Goal: Transaction & Acquisition: Purchase product/service

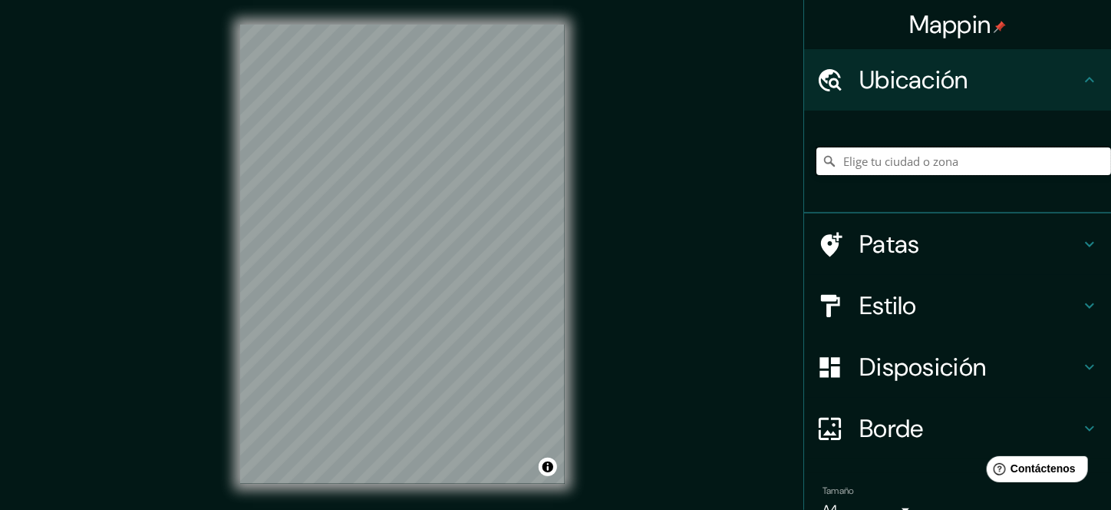
click at [891, 162] on input "Elige tu ciudad o zona" at bounding box center [963, 161] width 295 height 28
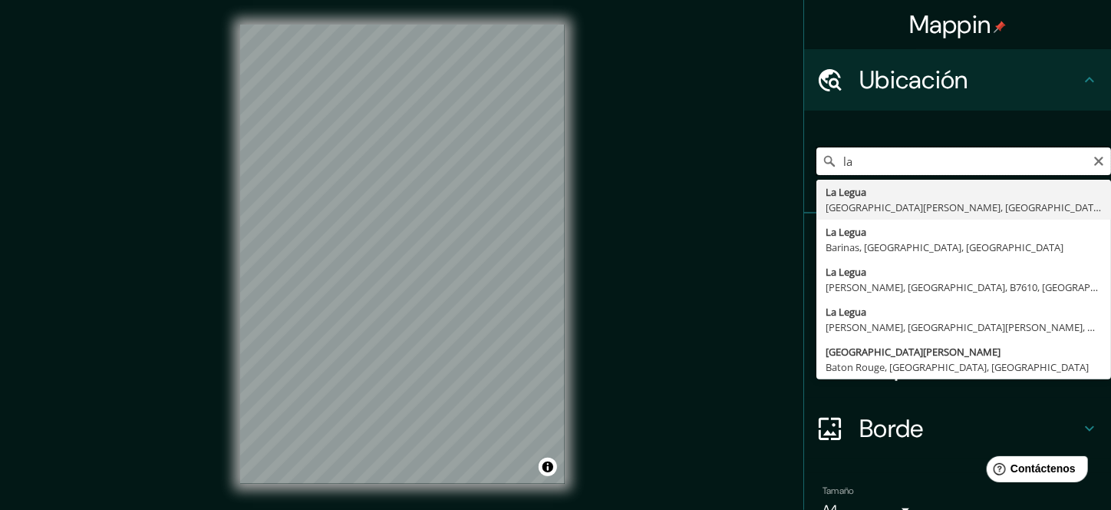
type input "l"
type input "Catacaos, Departamento de Piura, Perú"
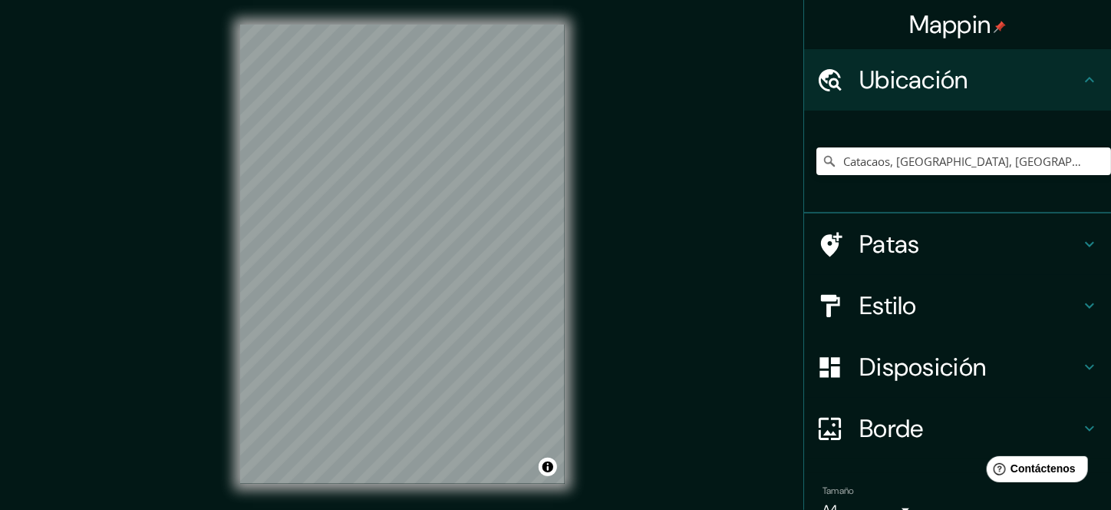
click at [587, 178] on div "© Mapbox © OpenStreetMap Mejora este mapa" at bounding box center [403, 254] width 374 height 508
click at [668, 246] on div "Mappin Ubicación Catacaos, Departamento de Piura, Perú Patas Estilo Disposición…" at bounding box center [555, 266] width 1111 height 533
click at [710, 348] on div "Mappin Ubicación Catacaos, Departamento de Piura, Perú Patas Estilo Disposición…" at bounding box center [555, 266] width 1111 height 533
click at [897, 294] on font "Estilo" at bounding box center [888, 305] width 58 height 32
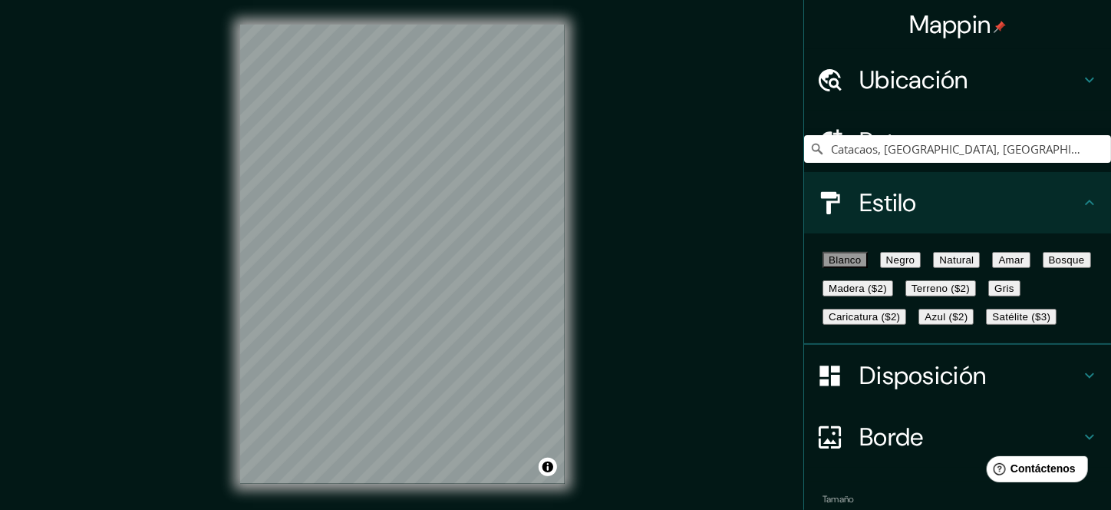
click at [915, 258] on font "Negro" at bounding box center [900, 260] width 29 height 12
click at [851, 266] on font "Blanco" at bounding box center [845, 260] width 33 height 12
click at [998, 266] on font "Amar" at bounding box center [1010, 260] width 25 height 12
click at [1049, 266] on font "Bosque" at bounding box center [1067, 260] width 36 height 12
click at [893, 296] on button "Madera ($2)" at bounding box center [858, 288] width 71 height 16
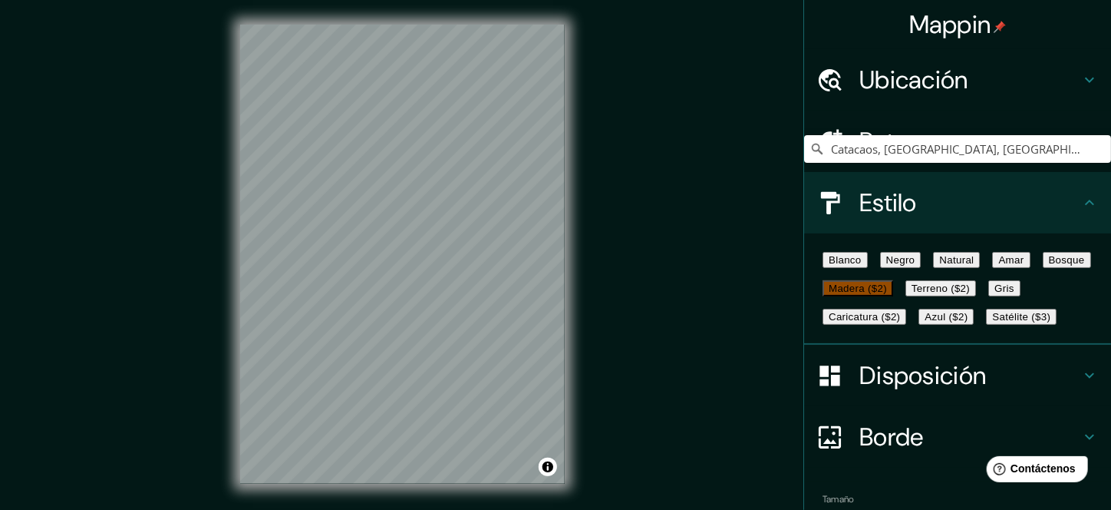
click at [912, 294] on font "Terreno ($2)" at bounding box center [941, 288] width 58 height 12
click at [981, 331] on div "Blanco Negro Natural Amar Bosque Madera ($2) Terreno ($2) Gris Caricatura ($2) …" at bounding box center [963, 288] width 295 height 85
click at [988, 296] on button "Gris" at bounding box center [1004, 288] width 32 height 16
click at [875, 322] on font "Caricatura ($2)" at bounding box center [864, 317] width 71 height 12
drag, startPoint x: 874, startPoint y: 425, endPoint x: 879, endPoint y: 418, distance: 8.7
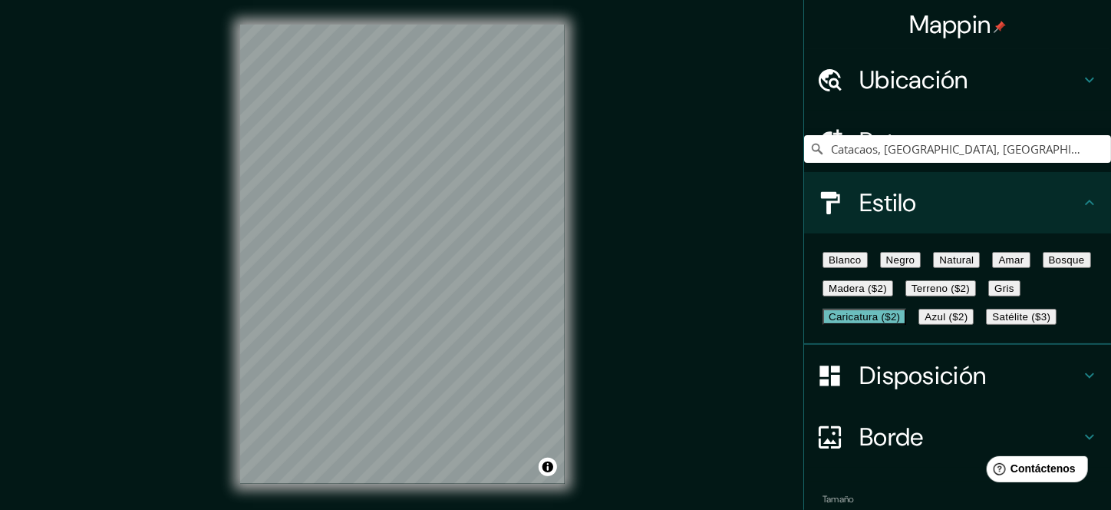
click at [992, 322] on font "Satélite ($3)" at bounding box center [1021, 317] width 58 height 12
click at [968, 322] on font "Azul ($2)" at bounding box center [946, 317] width 43 height 12
click at [915, 266] on font "Negro" at bounding box center [900, 260] width 29 height 12
click at [974, 266] on font "Natural" at bounding box center [956, 260] width 35 height 12
click at [998, 266] on font "Amar" at bounding box center [1010, 260] width 25 height 12
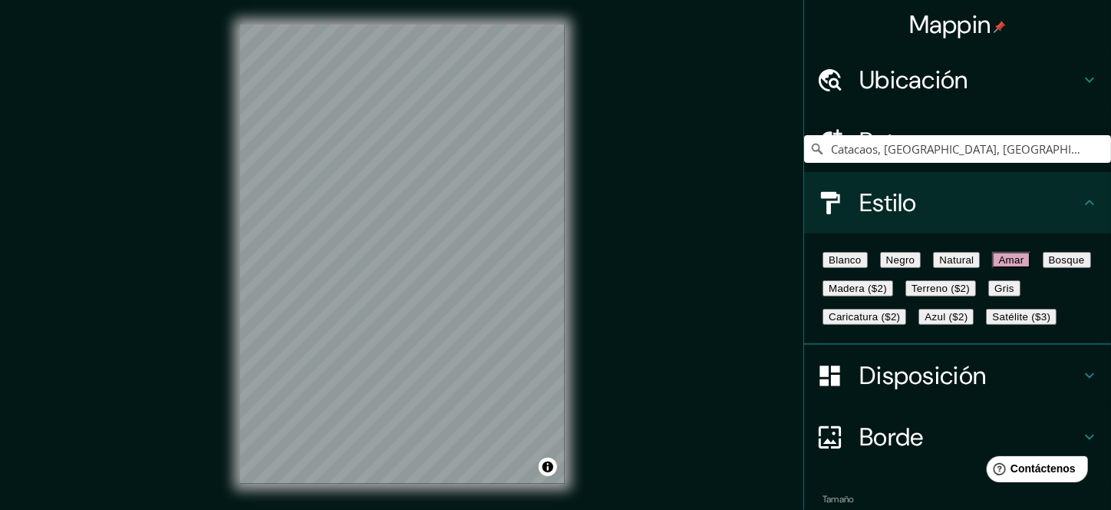
click at [1049, 266] on font "Bosque" at bounding box center [1067, 260] width 36 height 12
click at [887, 294] on font "Madera ($2)" at bounding box center [858, 288] width 58 height 12
click at [905, 266] on font "Negro" at bounding box center [900, 260] width 29 height 12
click at [849, 265] on font "Blanco" at bounding box center [845, 260] width 33 height 12
click at [915, 266] on font "Negro" at bounding box center [900, 260] width 29 height 12
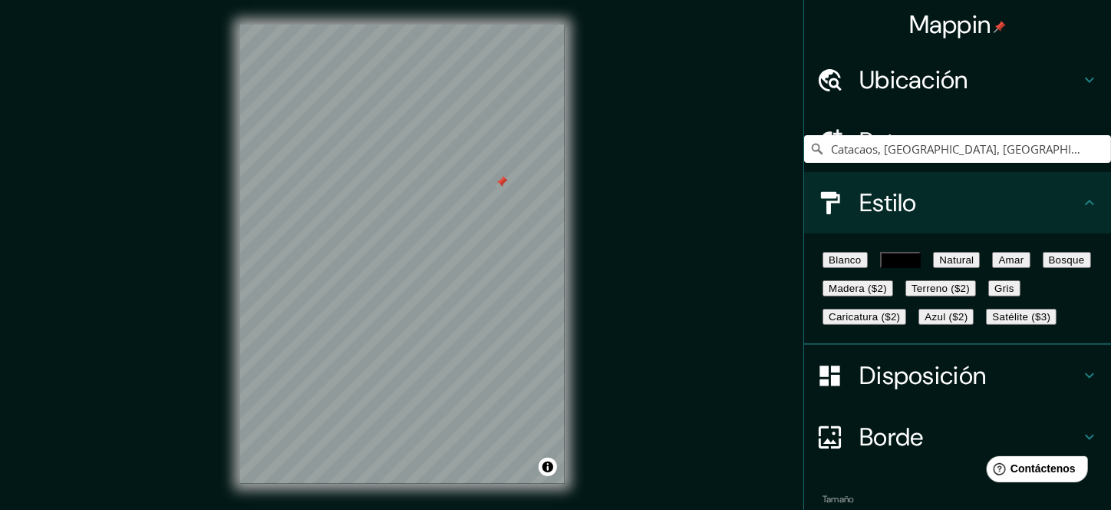
click at [974, 266] on font "Natural" at bounding box center [956, 260] width 35 height 12
click at [1049, 266] on font "Bosque" at bounding box center [1067, 260] width 36 height 12
click at [974, 266] on font "Natural" at bounding box center [956, 260] width 35 height 12
click at [915, 266] on font "Negro" at bounding box center [900, 260] width 29 height 12
click at [859, 266] on font "Blanco" at bounding box center [845, 260] width 33 height 12
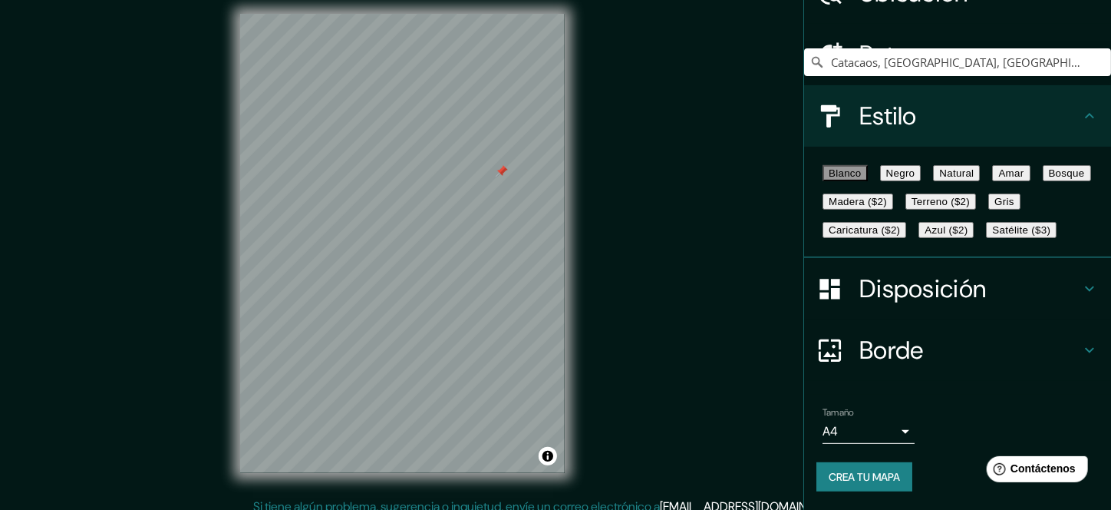
scroll to position [22, 0]
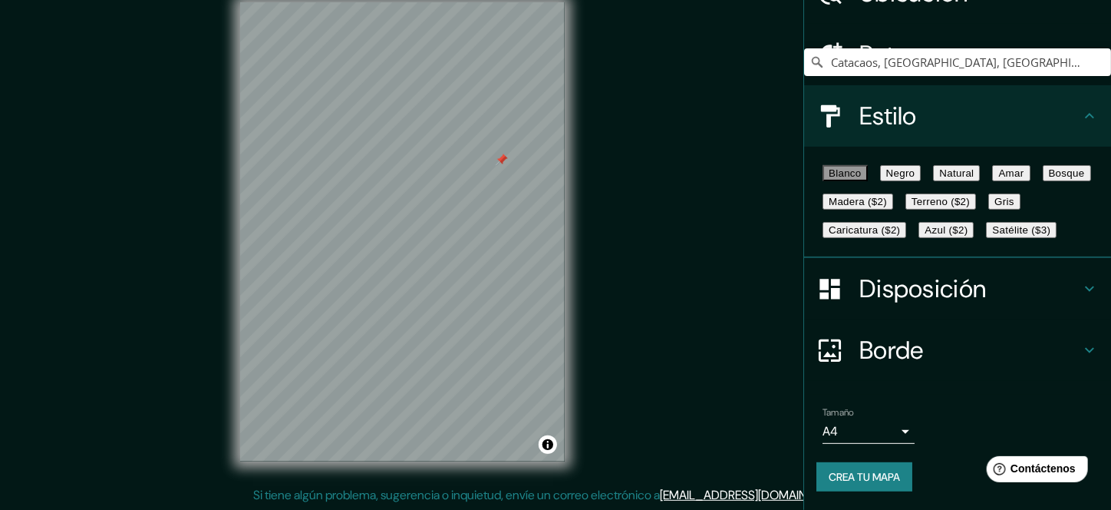
click at [989, 272] on div "Disposición" at bounding box center [957, 288] width 307 height 61
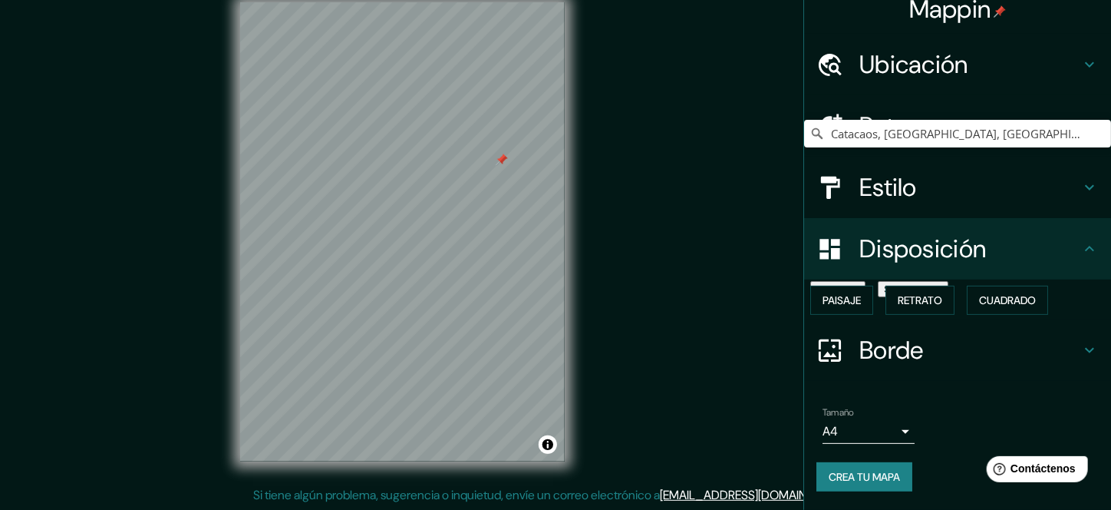
scroll to position [41, 0]
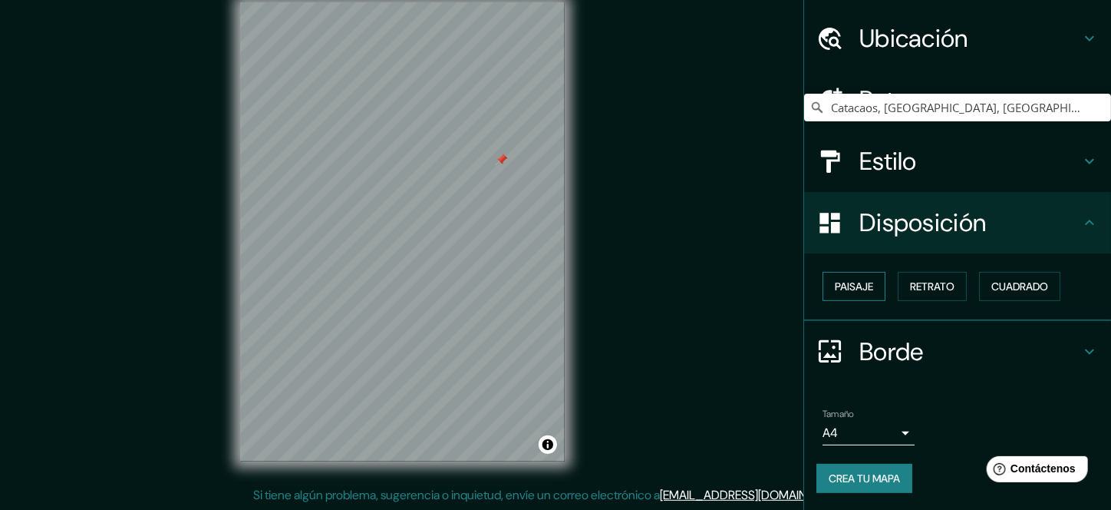
click at [846, 290] on font "Paisaje" at bounding box center [854, 286] width 38 height 14
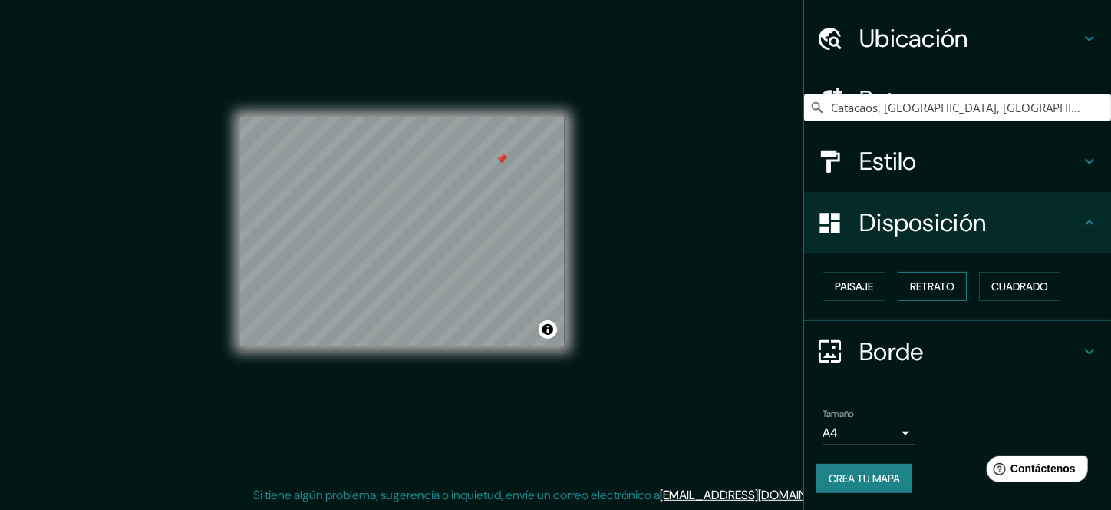
click at [910, 282] on font "Retrato" at bounding box center [932, 286] width 45 height 14
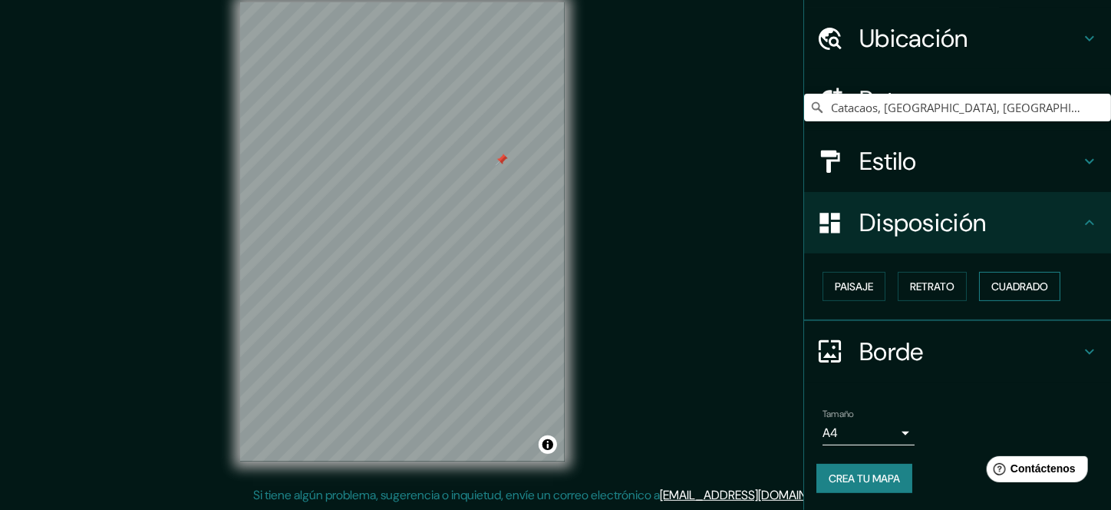
click at [991, 287] on font "Cuadrado" at bounding box center [1019, 286] width 57 height 14
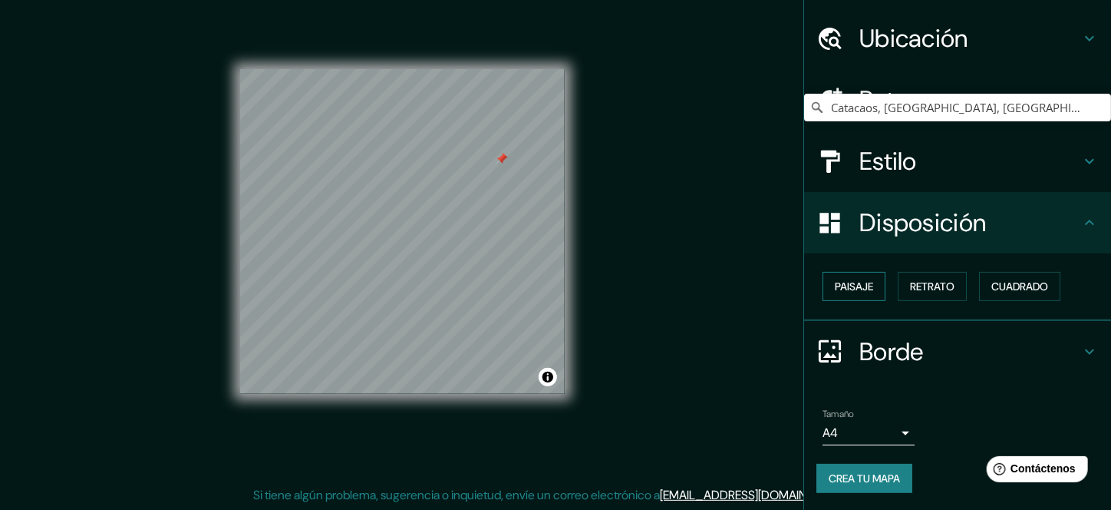
click at [840, 285] on font "Paisaje" at bounding box center [854, 286] width 38 height 14
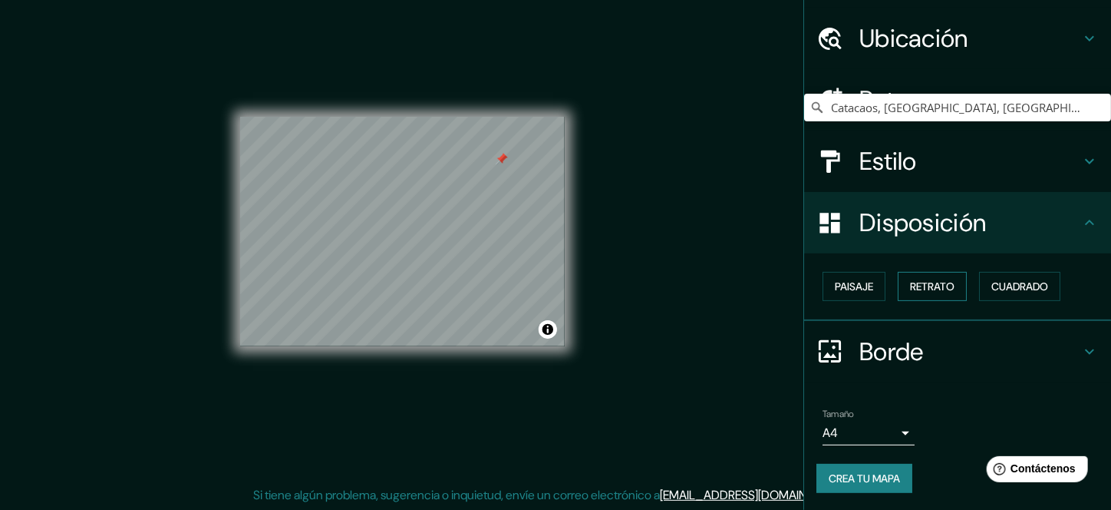
click at [920, 284] on font "Retrato" at bounding box center [932, 286] width 45 height 14
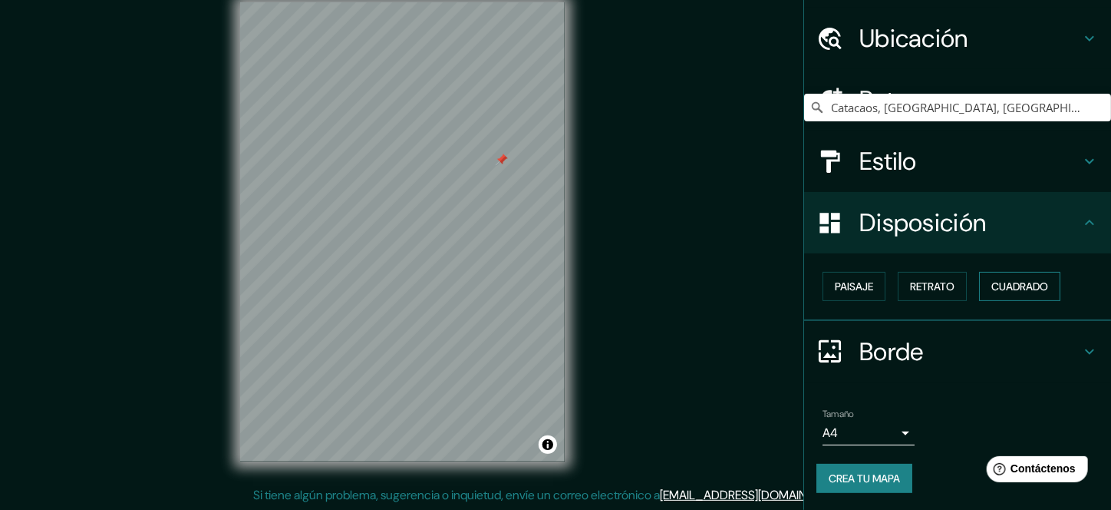
click at [1004, 285] on font "Cuadrado" at bounding box center [1019, 286] width 57 height 14
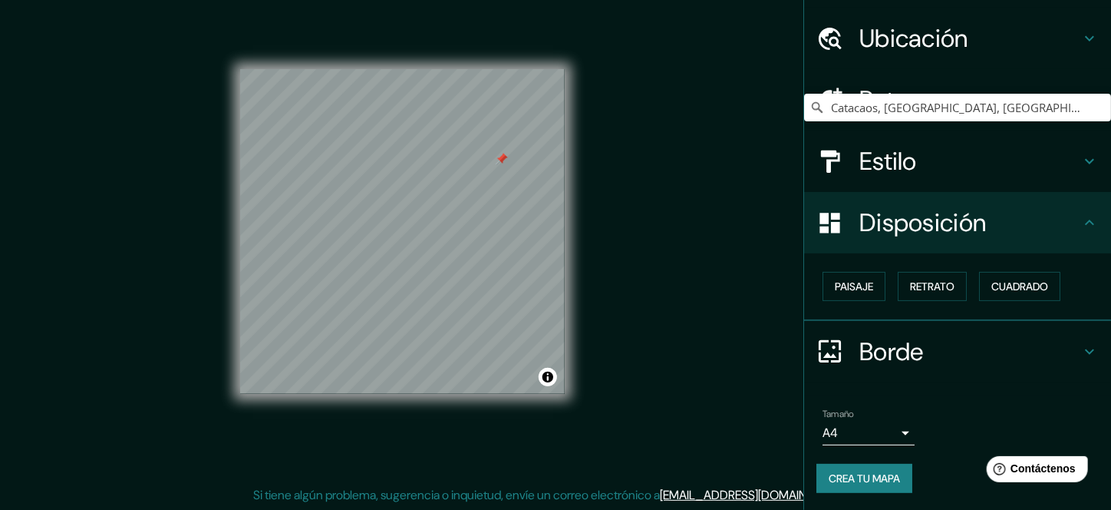
click at [884, 288] on div "Paisaje Retrato Cuadrado" at bounding box center [963, 286] width 295 height 41
click at [928, 292] on font "Retrato" at bounding box center [932, 286] width 45 height 14
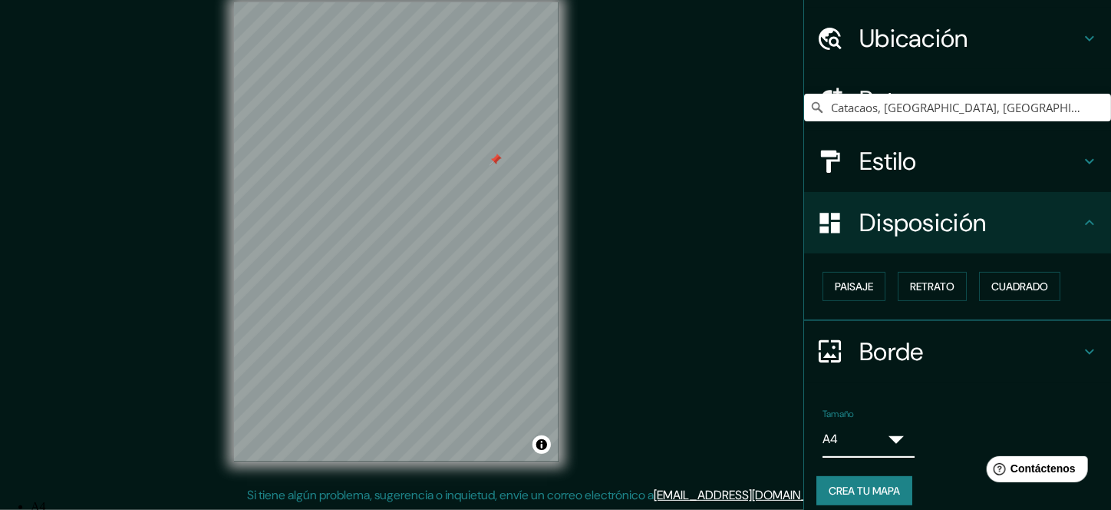
click at [886, 427] on body "Mappin Ubicación Catacaos, Departamento de Piura, Perú Patas Estilo Disposición…" at bounding box center [555, 233] width 1111 height 510
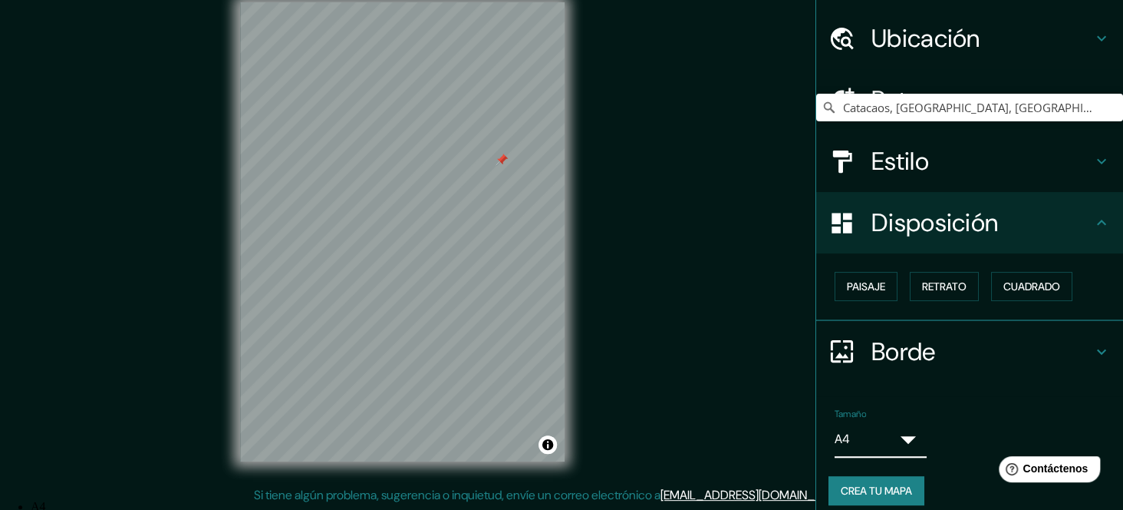
click at [885, 509] on li "A3" at bounding box center [571, 520] width 1080 height 14
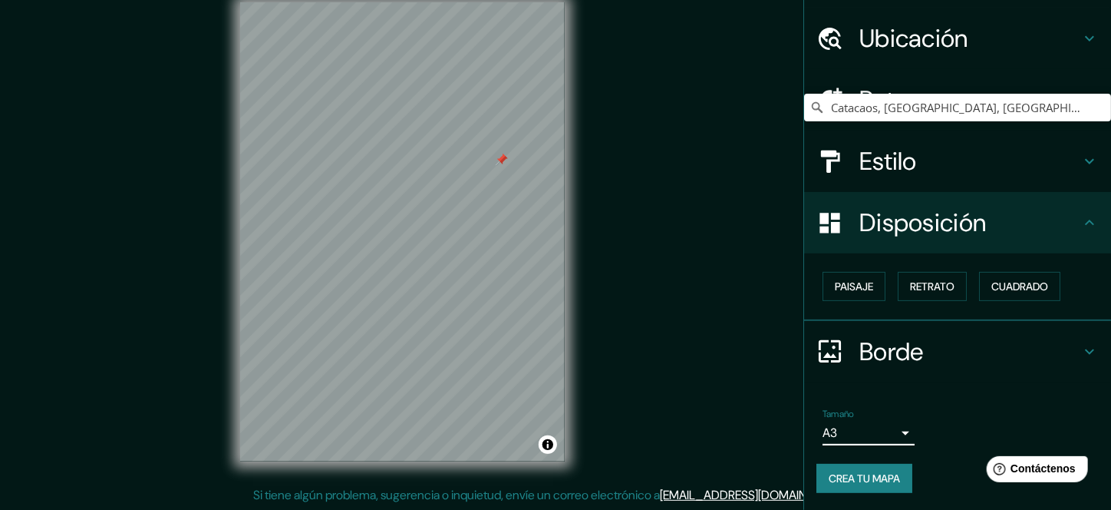
click at [866, 473] on font "Crea tu mapa" at bounding box center [864, 478] width 71 height 14
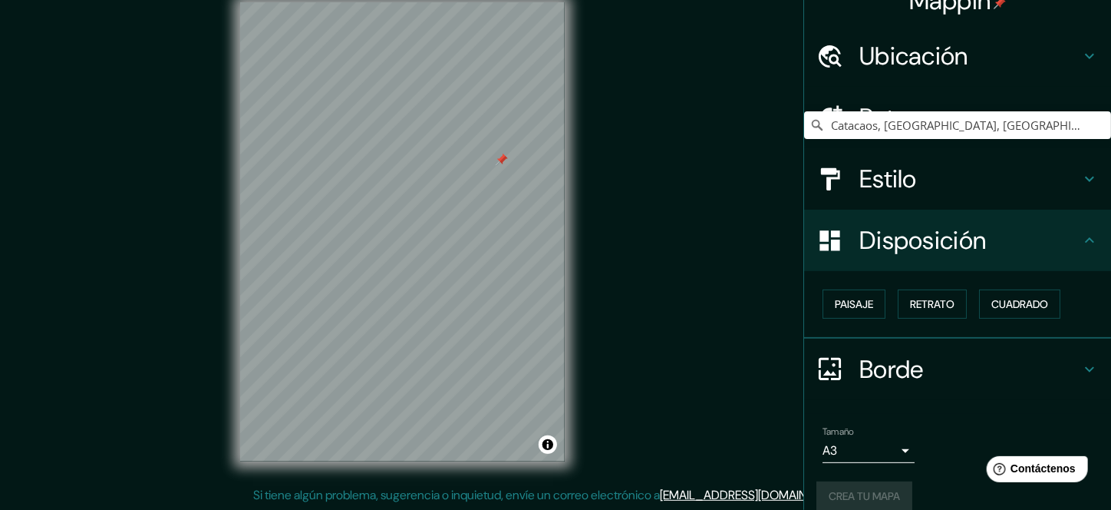
scroll to position [1, 0]
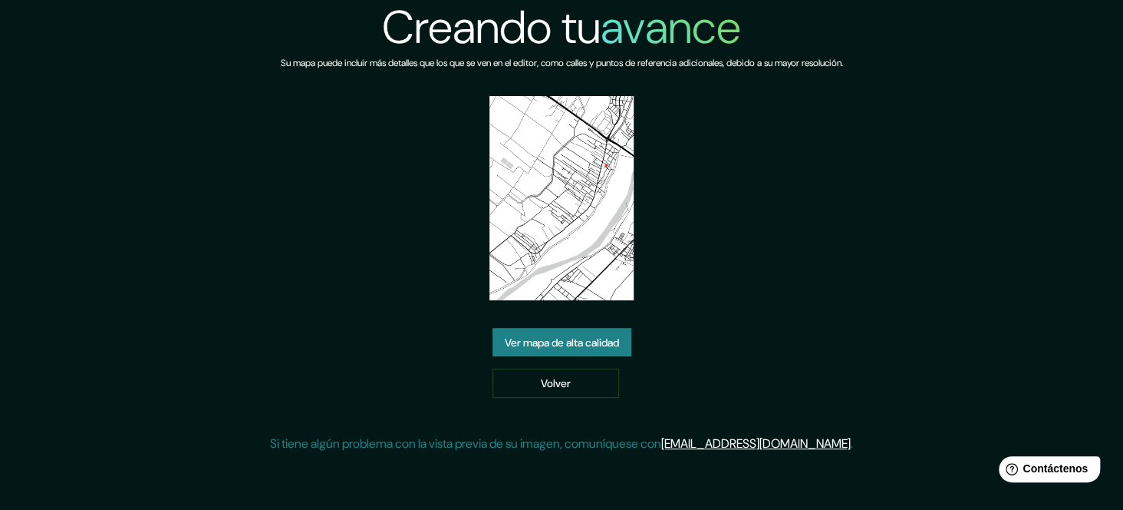
click at [576, 342] on font "Ver mapa de alta calidad" at bounding box center [562, 342] width 114 height 14
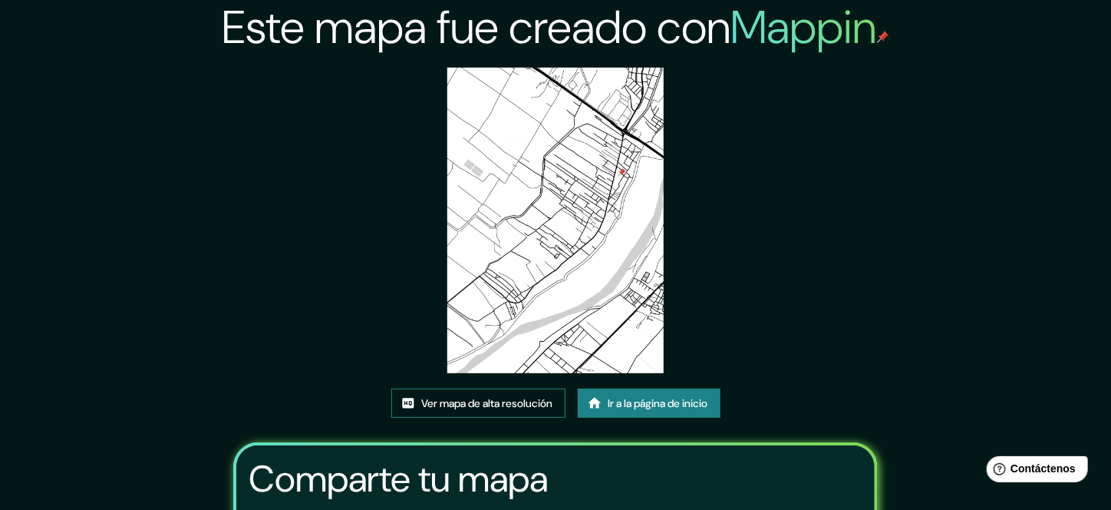
click at [477, 398] on font "Ver mapa de alta resolución" at bounding box center [487, 404] width 131 height 14
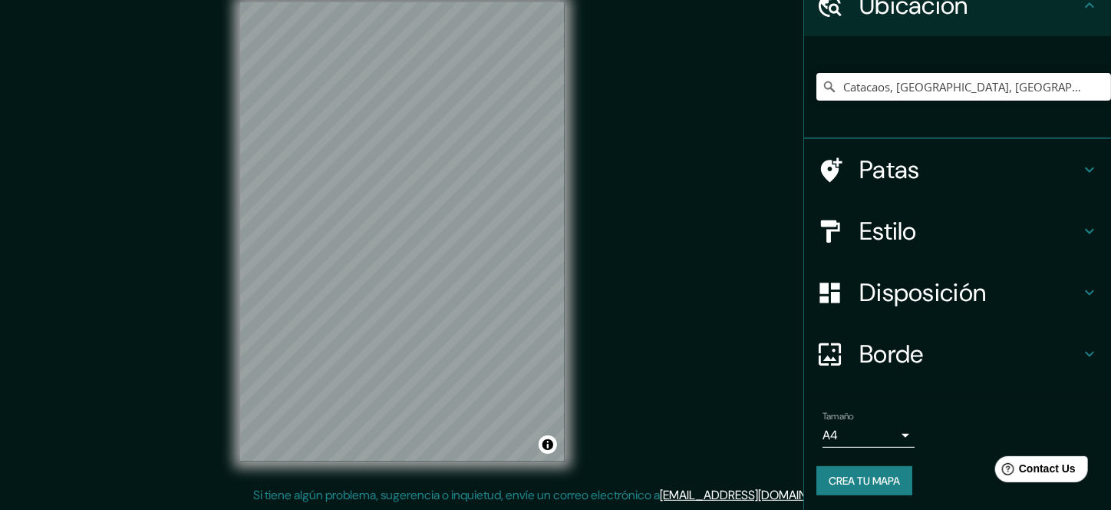
scroll to position [76, 0]
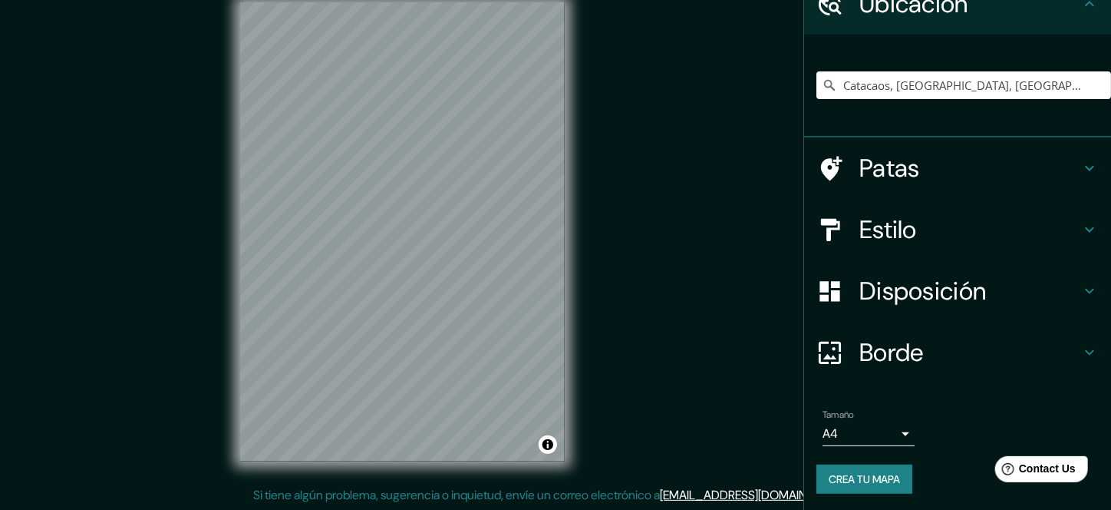
click at [929, 347] on h4 "Borde" at bounding box center [969, 352] width 221 height 31
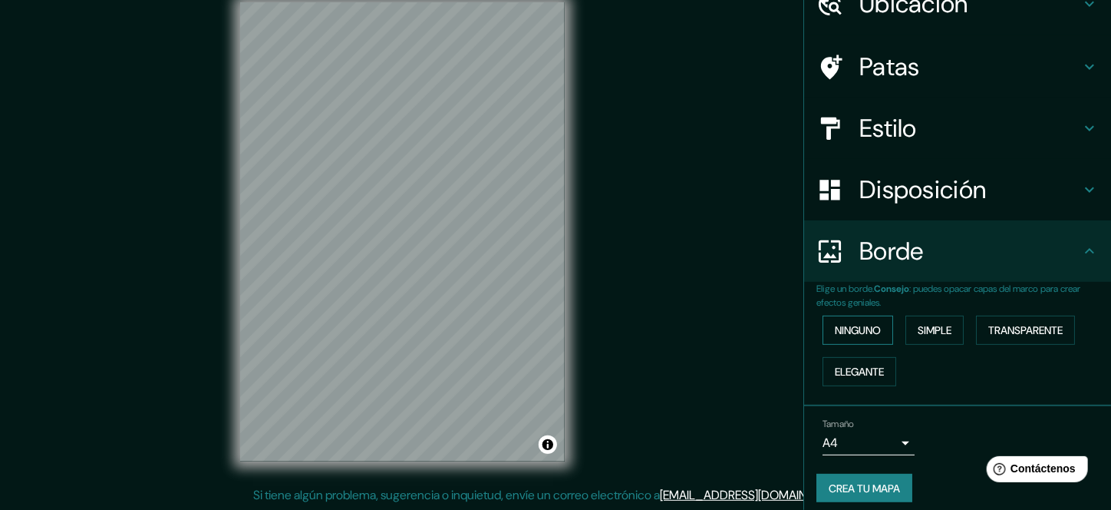
click at [839, 332] on font "Ninguno" at bounding box center [858, 330] width 46 height 14
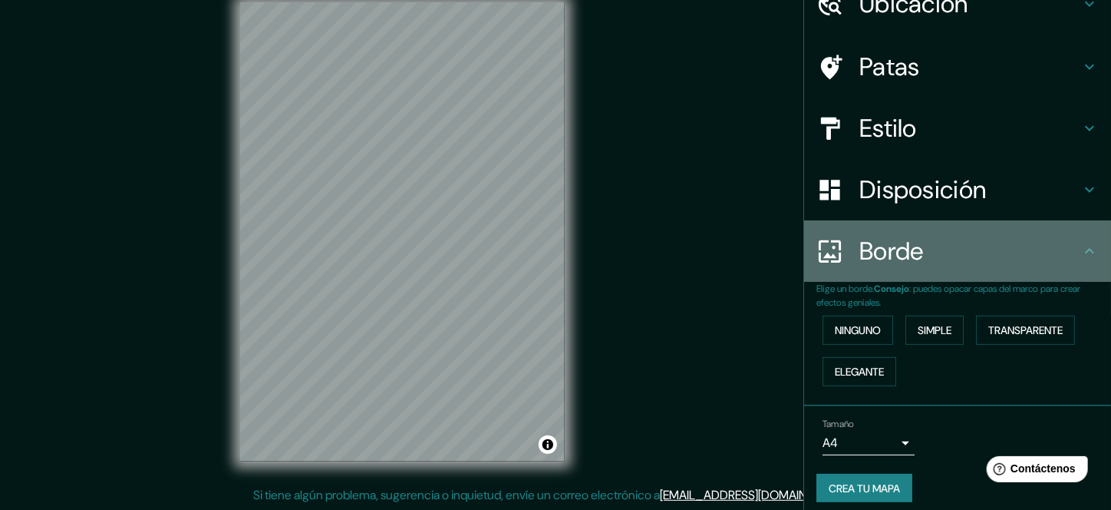
click at [927, 256] on h4 "Borde" at bounding box center [969, 251] width 221 height 31
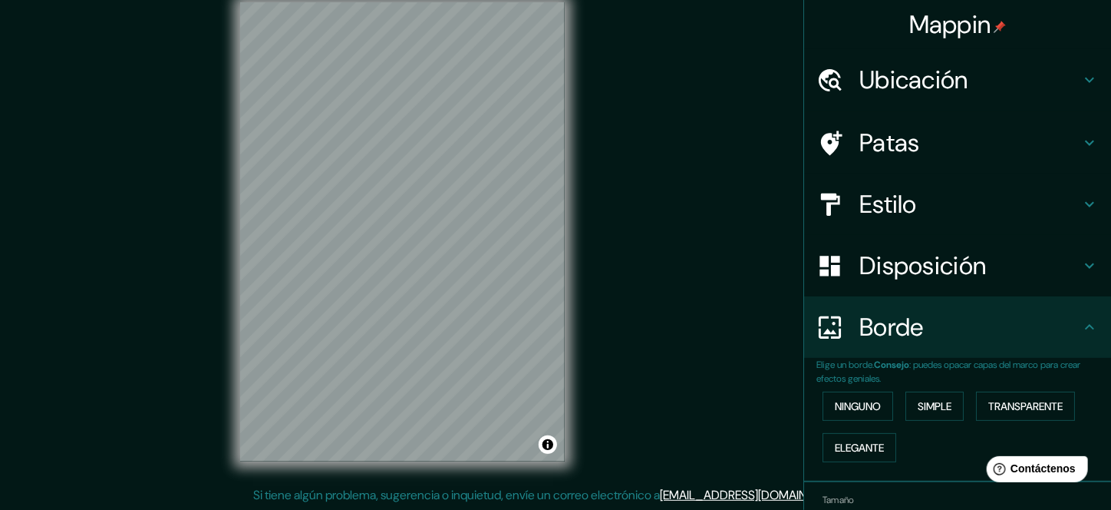
scroll to position [0, 0]
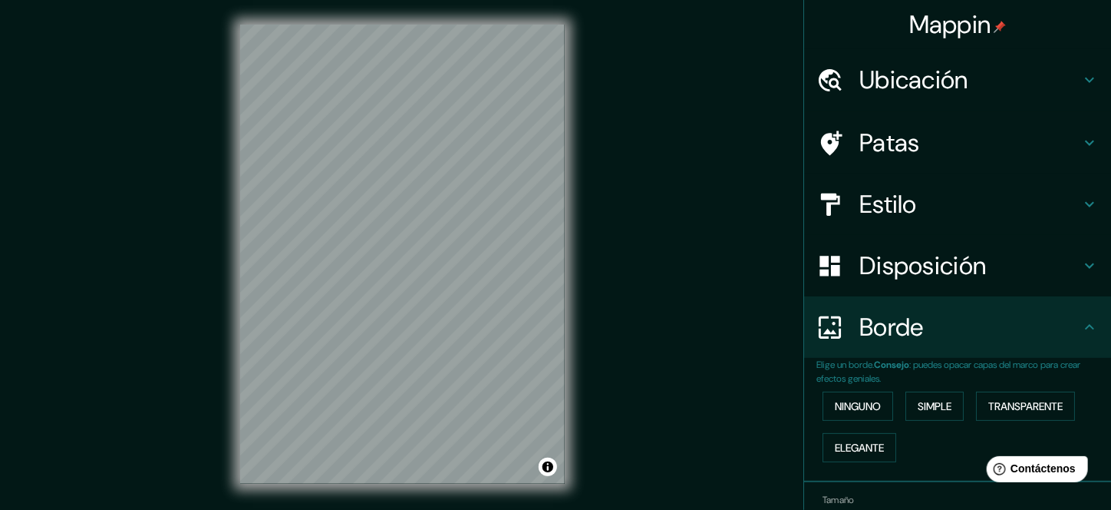
click at [1054, 84] on h4 "Ubicación" at bounding box center [969, 79] width 221 height 31
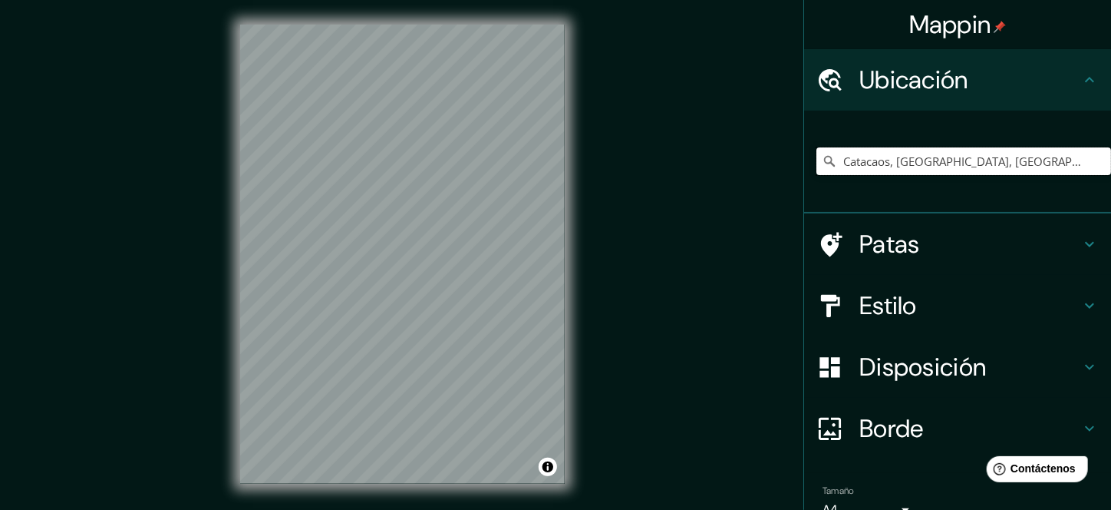
click at [909, 164] on input "Catacaos, Departamento de Piura, Perú" at bounding box center [963, 161] width 295 height 28
click at [1054, 160] on input "Catacaos, Departamento de Piura, Perú" at bounding box center [963, 161] width 295 height 28
click at [599, 231] on div "Mappin Ubicación Catacaos, Departamento de Piura, Perú Patas Estilo Disposición…" at bounding box center [555, 266] width 1111 height 533
drag, startPoint x: 943, startPoint y: 172, endPoint x: 871, endPoint y: 163, distance: 72.7
click at [816, 175] on div "Catacaos, Departamento de Piura, Perú" at bounding box center [963, 161] width 295 height 77
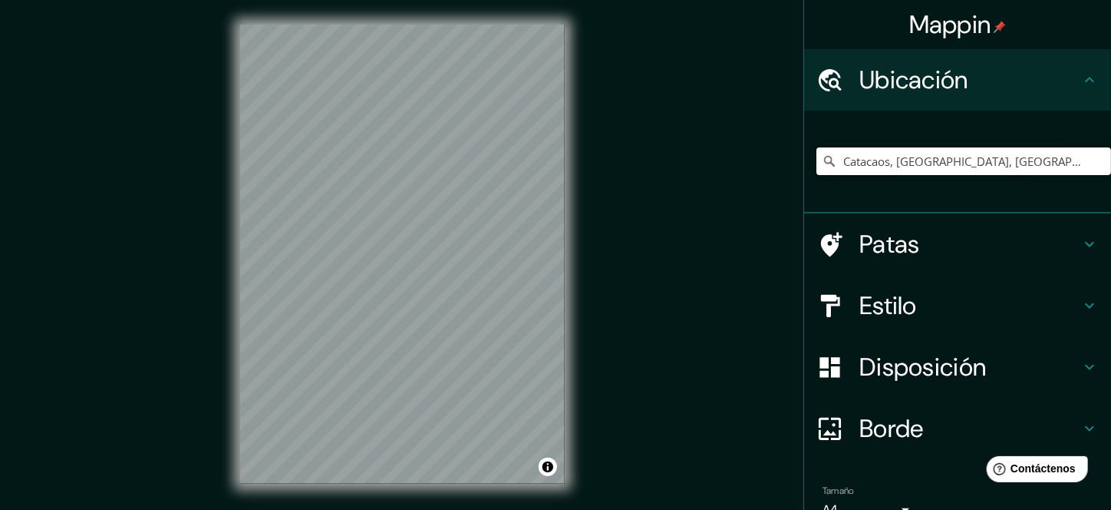
drag, startPoint x: 872, startPoint y: 162, endPoint x: 935, endPoint y: 151, distance: 63.8
click at [943, 150] on input "Catacaos, Departamento de Piura, Perú" at bounding box center [963, 161] width 295 height 28
click at [822, 153] on icon at bounding box center [829, 160] width 15 height 15
click at [822, 162] on icon at bounding box center [829, 160] width 15 height 15
click at [869, 162] on input "Catacaos, Departamento de Piura, Perú" at bounding box center [963, 161] width 295 height 28
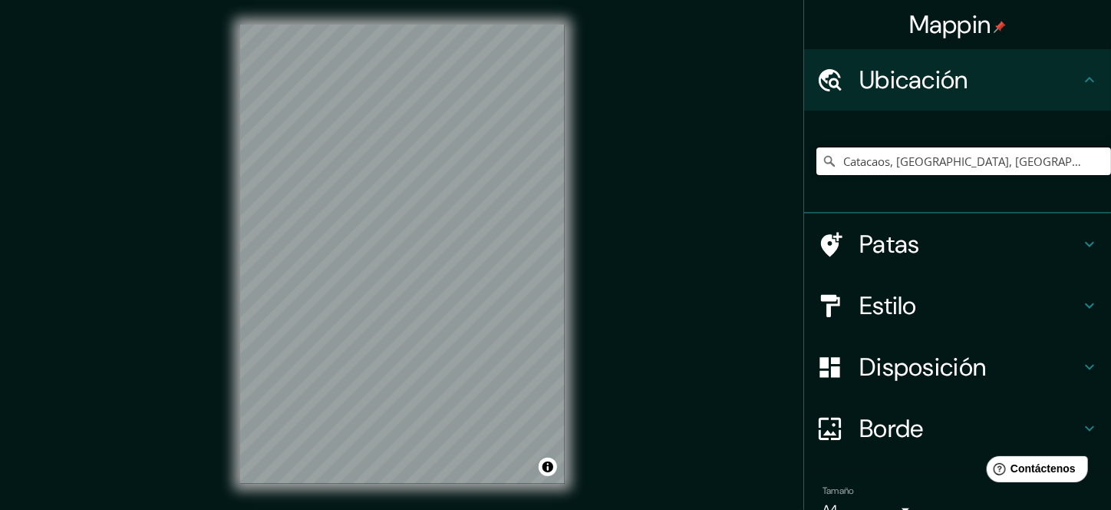
drag, startPoint x: 1056, startPoint y: 154, endPoint x: 759, endPoint y: 153, distance: 297.0
click at [759, 153] on div "Mappin Ubicación Catacaos, Departamento de Piura, Perú Patas Estilo Disposición…" at bounding box center [555, 266] width 1111 height 533
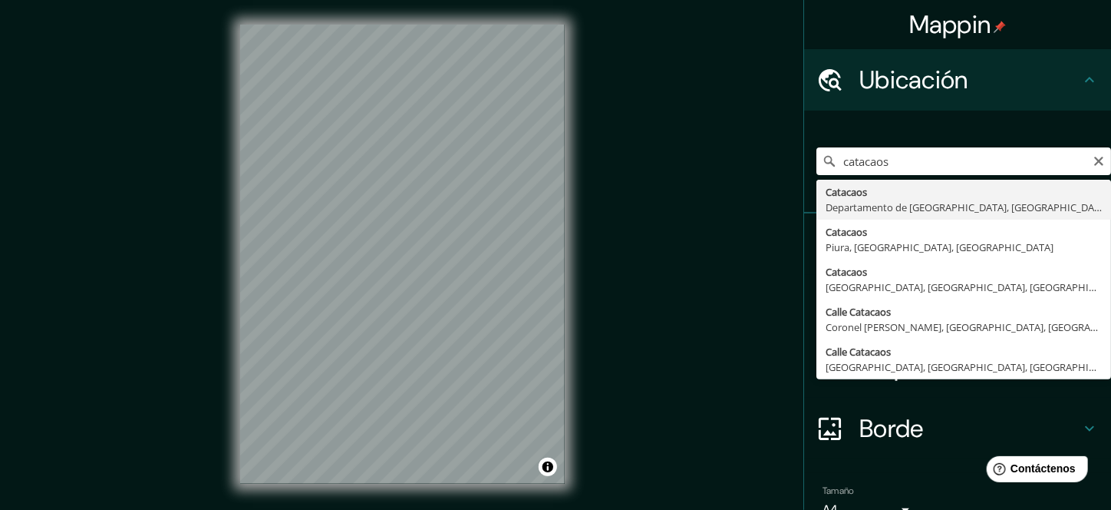
type input "Catacaos, Departamento de Piura, Perú"
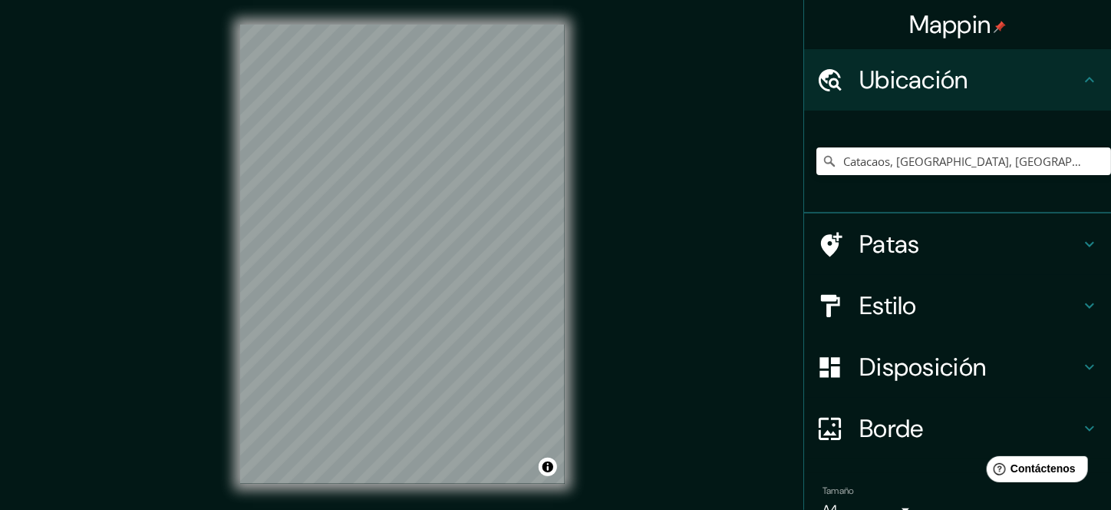
click at [614, 263] on div "Mappin Ubicación Catacaos, Departamento de Piura, Perú Patas Estilo Disposición…" at bounding box center [555, 266] width 1111 height 533
click at [608, 338] on div "Mappin Ubicación Catacaos, Departamento de Piura, Perú Patas Estilo Disposición…" at bounding box center [555, 266] width 1111 height 533
click at [186, 272] on div "Mappin Ubicación Catacaos, Departamento de Piura, Perú Patas Estilo Disposición…" at bounding box center [555, 266] width 1111 height 533
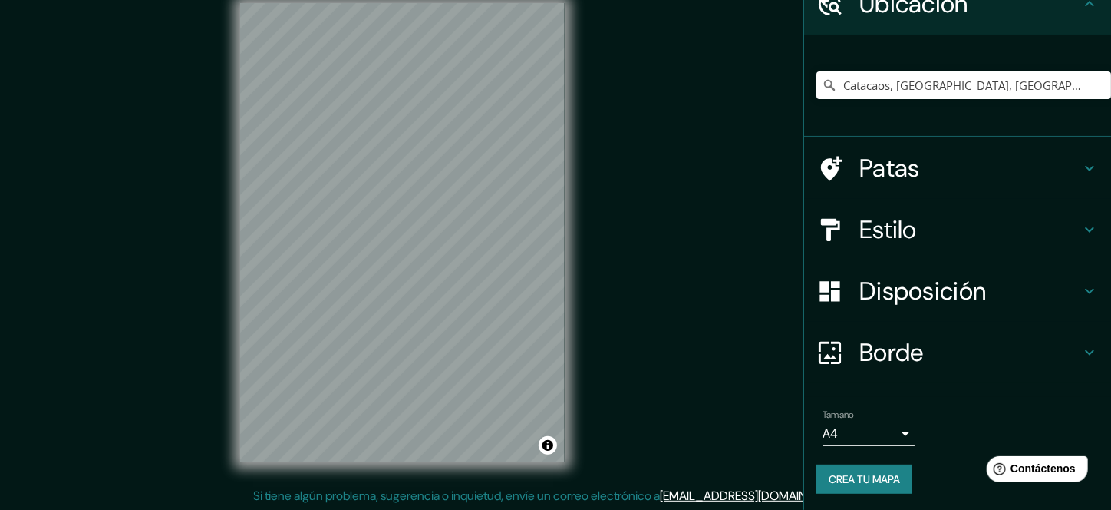
scroll to position [22, 0]
click at [874, 432] on body "Mappin Ubicación Catacaos, Departamento de Piura, Perú Patas Estilo Disposición…" at bounding box center [555, 233] width 1111 height 510
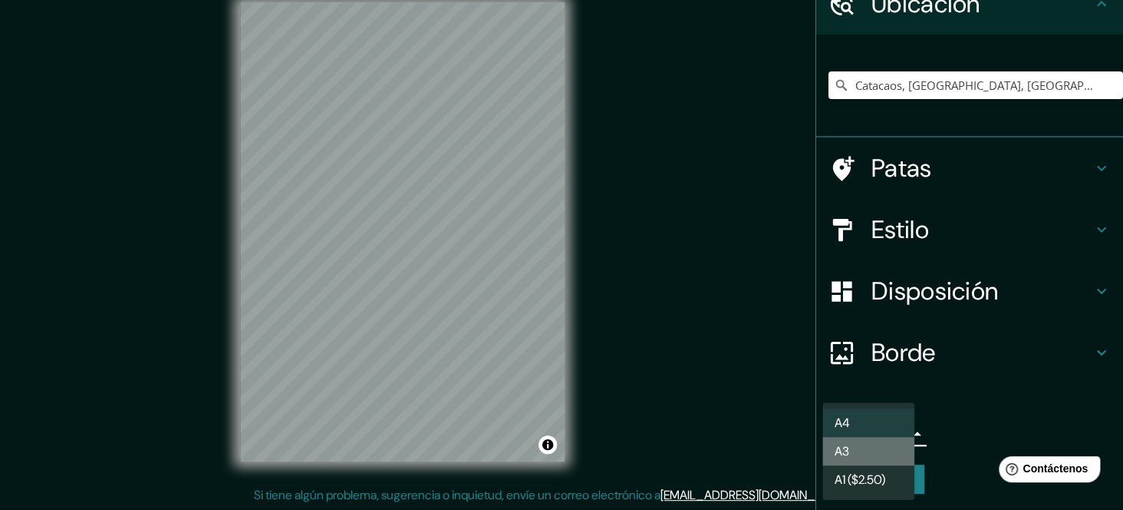
click at [860, 452] on li "A3" at bounding box center [869, 451] width 92 height 28
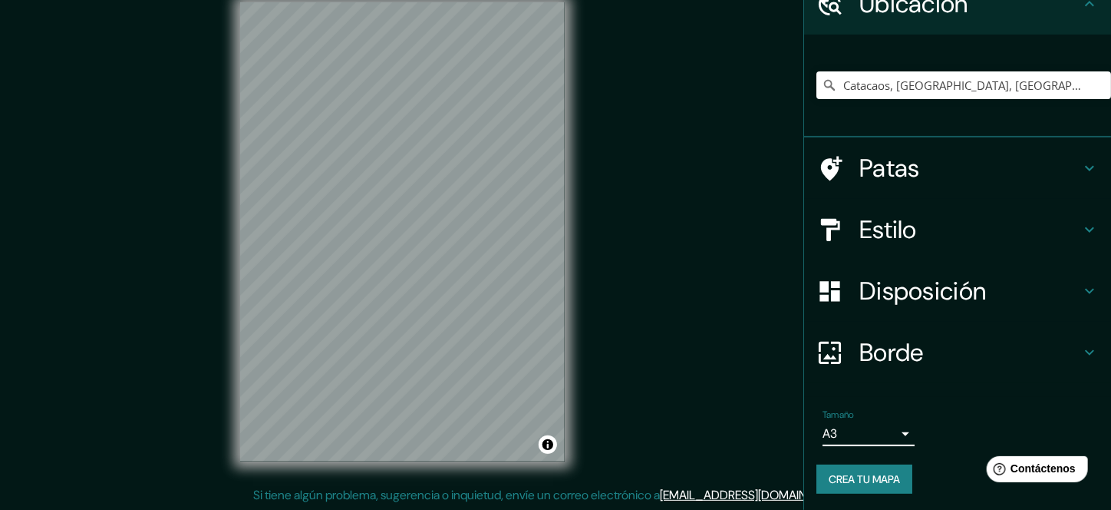
click at [955, 275] on font "Disposición" at bounding box center [922, 291] width 127 height 32
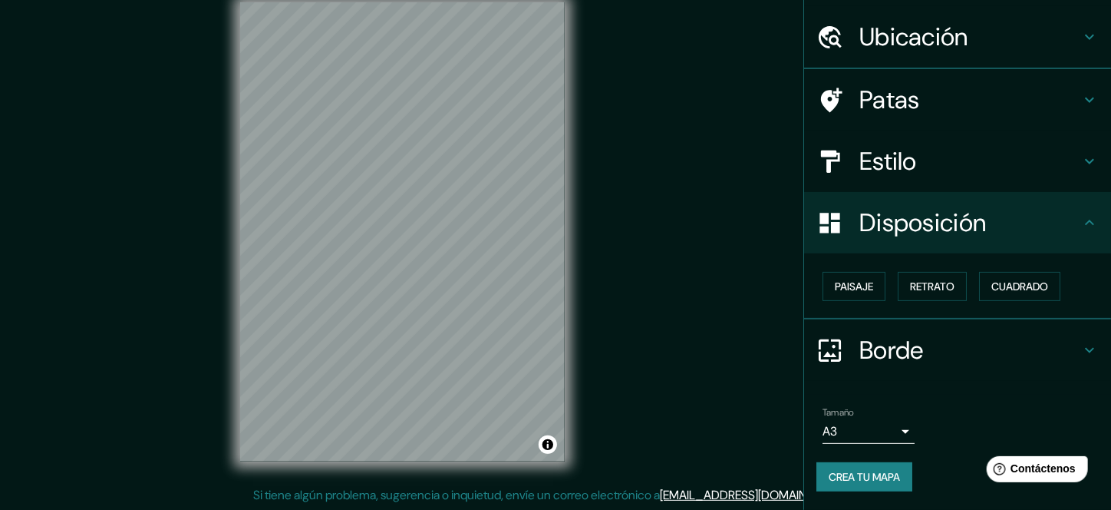
scroll to position [41, 0]
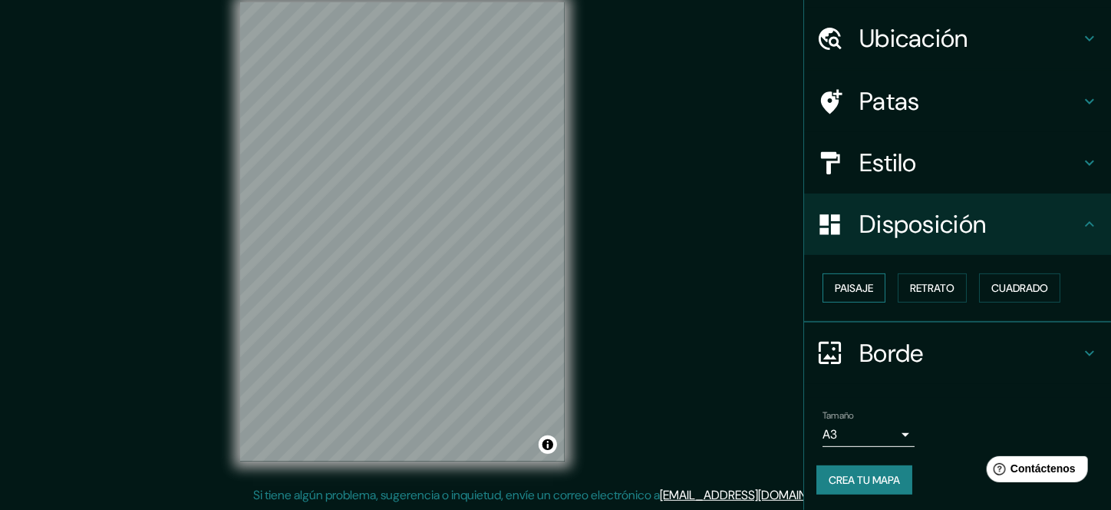
click at [842, 285] on font "Paisaje" at bounding box center [854, 288] width 38 height 14
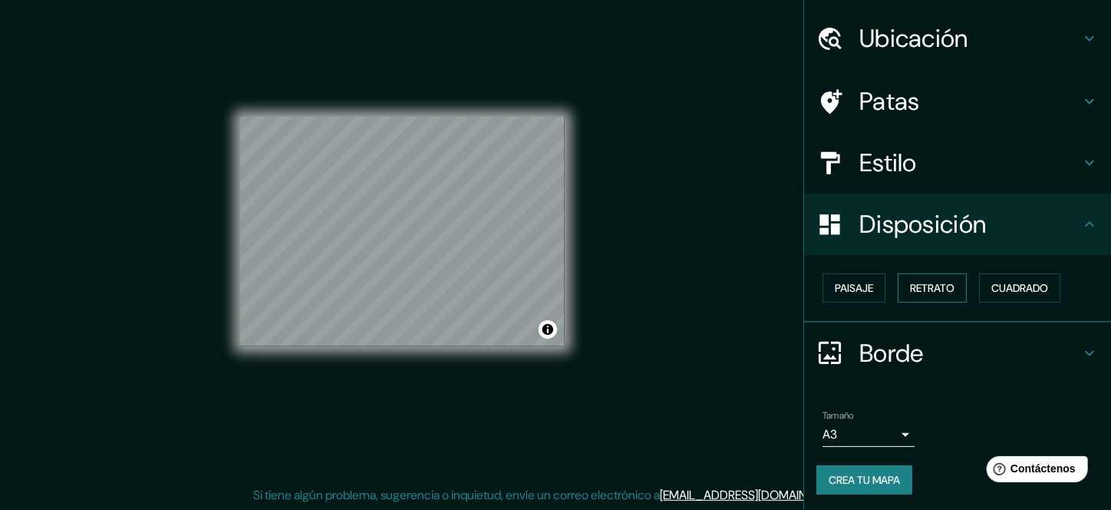
click at [932, 291] on font "Retrato" at bounding box center [932, 288] width 45 height 14
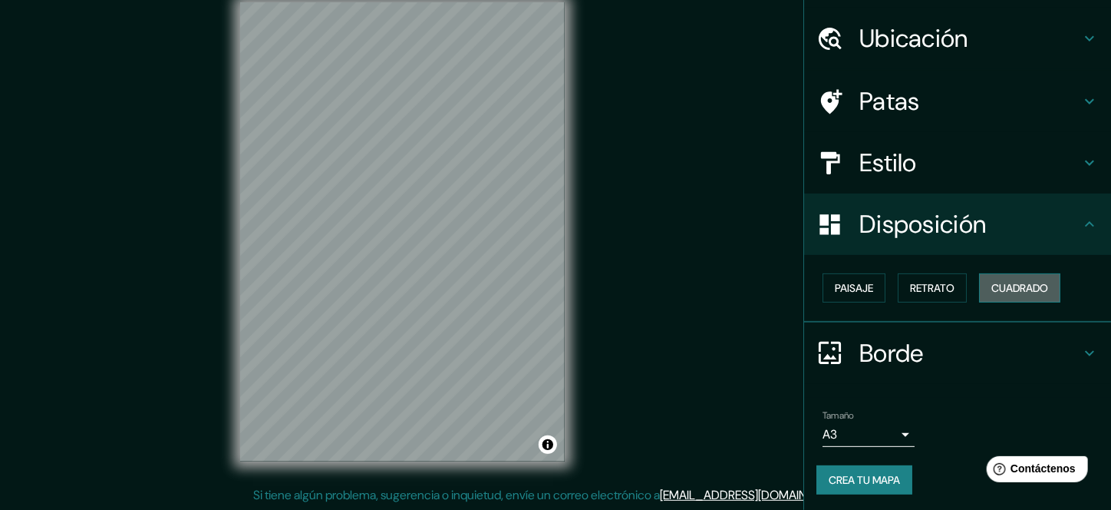
click at [1004, 286] on font "Cuadrado" at bounding box center [1019, 288] width 57 height 14
